Goal: Check status: Check status

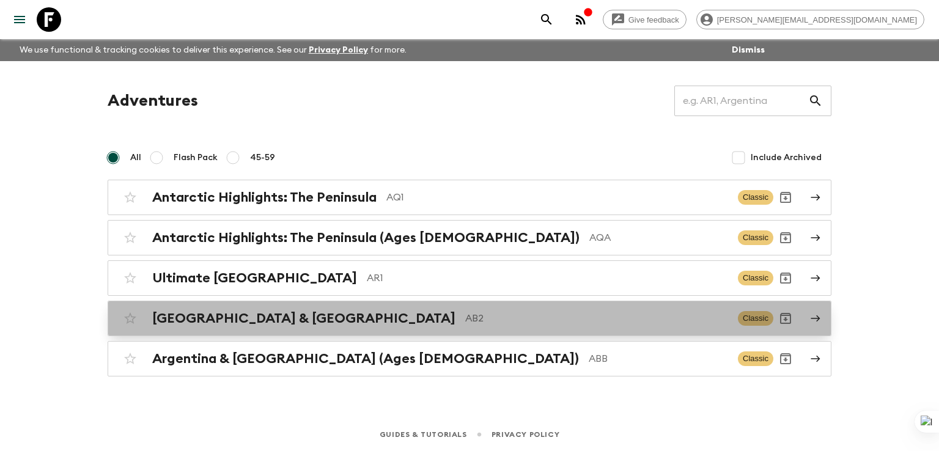
click at [229, 318] on h2 "[GEOGRAPHIC_DATA] & [GEOGRAPHIC_DATA]" at bounding box center [303, 318] width 303 height 16
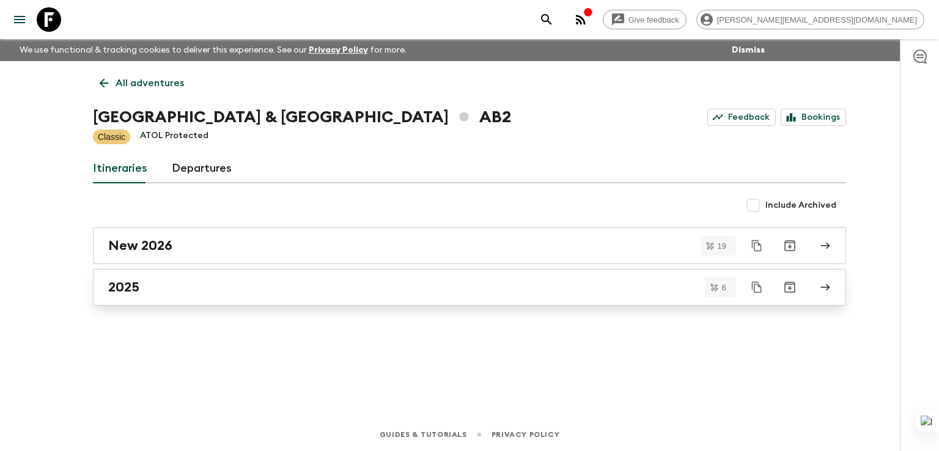
click at [117, 285] on h2 "2025" at bounding box center [123, 287] width 31 height 16
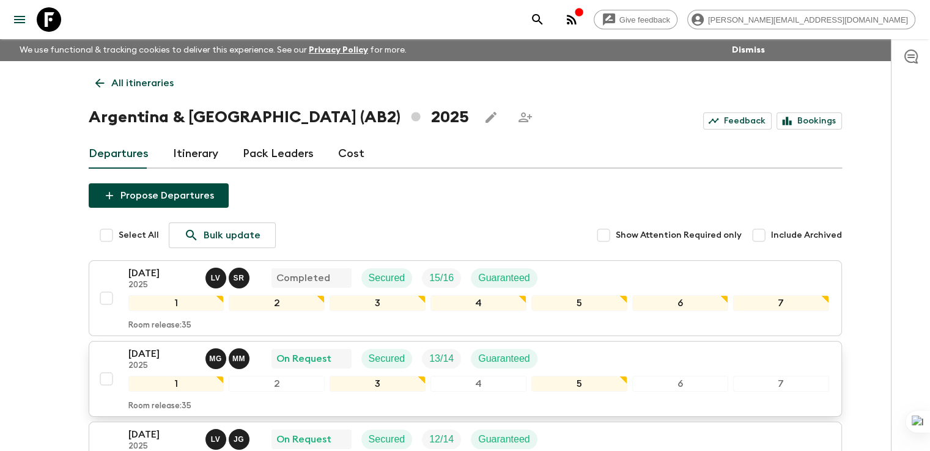
click at [143, 348] on p "[DATE]" at bounding box center [161, 354] width 67 height 15
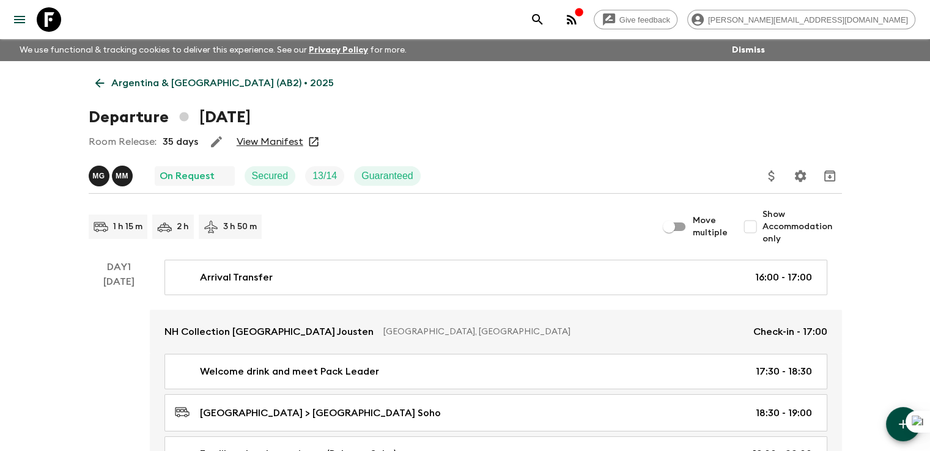
click at [281, 140] on link "View Manifest" at bounding box center [270, 142] width 67 height 12
